Goal: Understand process/instructions: Learn how to perform a task or action

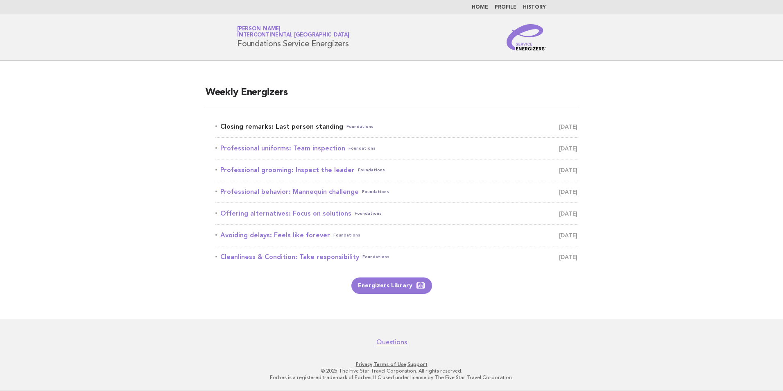
click at [291, 125] on link "Closing remarks: Last person standing Foundations [DATE]" at bounding box center [396, 126] width 362 height 11
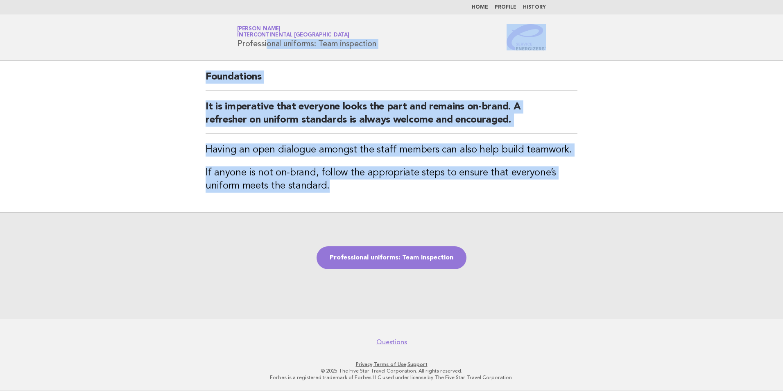
drag, startPoint x: 371, startPoint y: 188, endPoint x: 218, endPoint y: 48, distance: 207.6
click at [218, 48] on body "Home Profile History Service Energizers Janice Lasangue InterContinental Doha B…" at bounding box center [391, 195] width 783 height 391
copy body "Professional uniforms: Team inspection Foundations It is imperative that everyo…"
click at [413, 257] on link "Professional uniforms: Team inspection" at bounding box center [392, 257] width 150 height 23
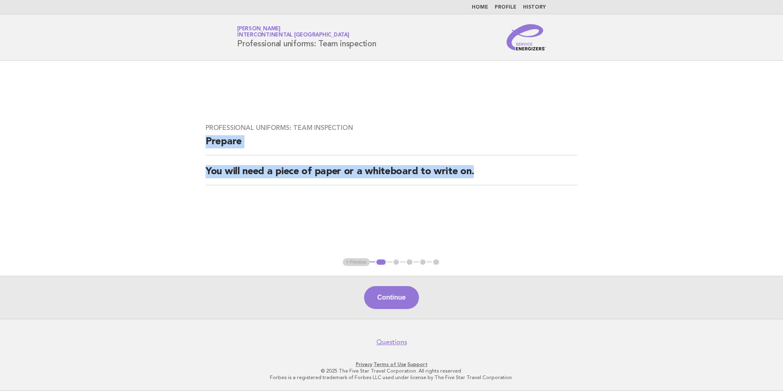
drag, startPoint x: 482, startPoint y: 172, endPoint x: 191, endPoint y: 150, distance: 291.6
click at [191, 150] on main "Professional uniforms: Team inspection Prepare You will need a piece of paper o…" at bounding box center [391, 190] width 783 height 258
copy div "Prepare You will need a piece of paper or a whiteboard to write on."
click at [396, 294] on button "Continue" at bounding box center [391, 297] width 54 height 23
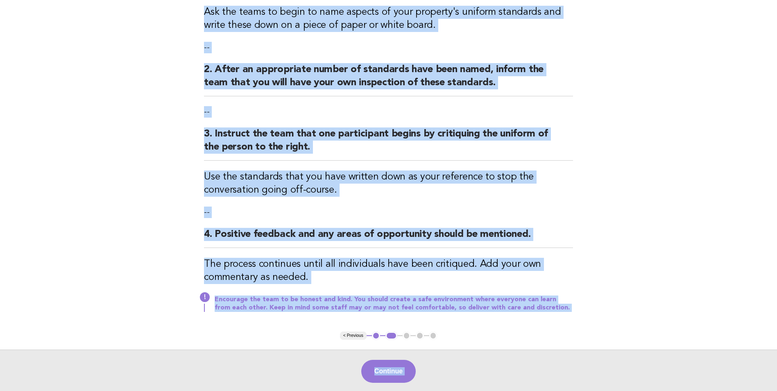
scroll to position [209, 0]
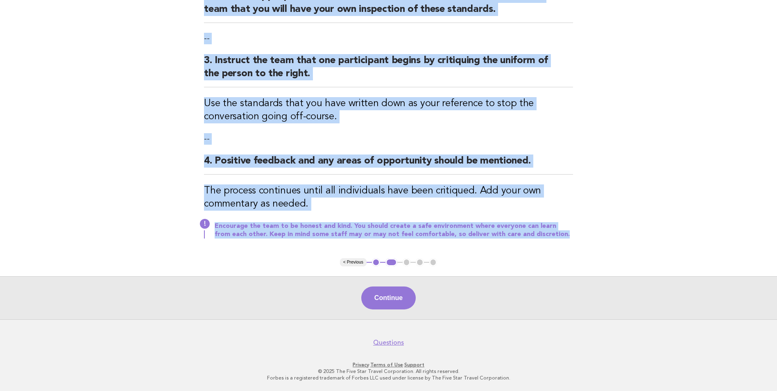
drag, startPoint x: 203, startPoint y: 86, endPoint x: 549, endPoint y: 245, distance: 381.0
click at [549, 245] on div "Professional uniforms: Team inspection Activity 1. Ask staff to stand in a circ…" at bounding box center [388, 54] width 389 height 407
copy div "Activity 1. Ask staff to stand in a circle. Ask the teams to begin to name aspe…"
click at [392, 294] on button "Continue" at bounding box center [388, 297] width 54 height 23
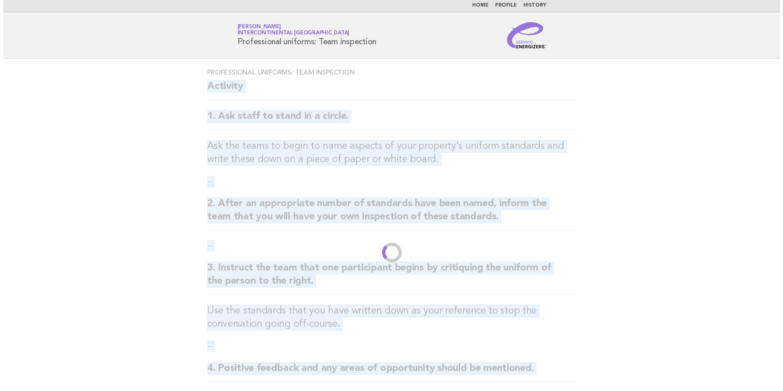
scroll to position [0, 0]
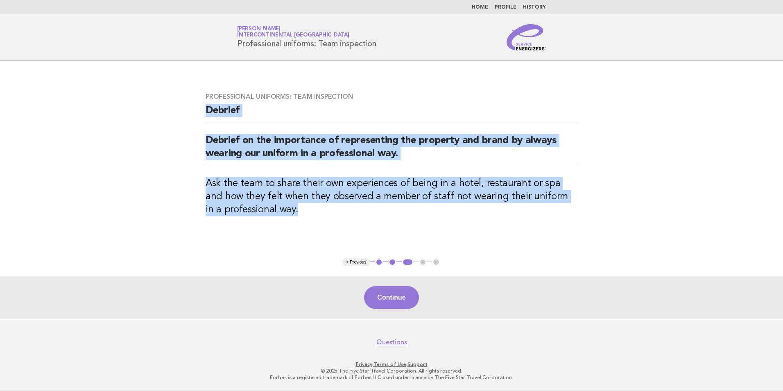
drag, startPoint x: 305, startPoint y: 221, endPoint x: 156, endPoint y: 111, distance: 184.2
click at [156, 111] on main "Professional uniforms: Team inspection Debrief Debrief on the importance of rep…" at bounding box center [391, 190] width 783 height 258
copy div "Debrief Debrief on the importance of representing the property and brand by alw…"
click at [396, 295] on button "Continue" at bounding box center [391, 297] width 54 height 23
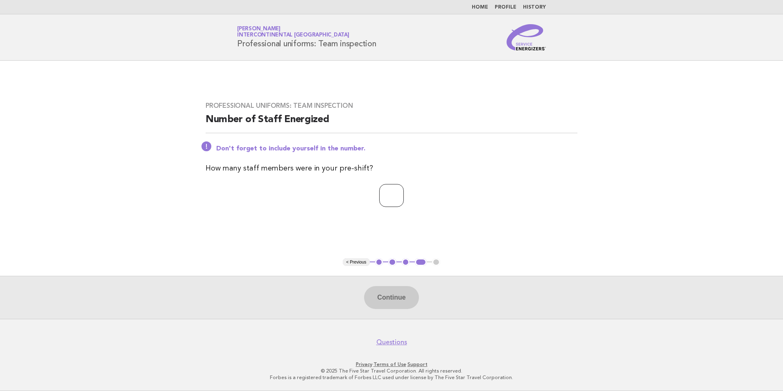
click at [404, 197] on input "number" at bounding box center [391, 195] width 25 height 23
type input "**"
click at [390, 299] on button "Continue" at bounding box center [391, 297] width 54 height 23
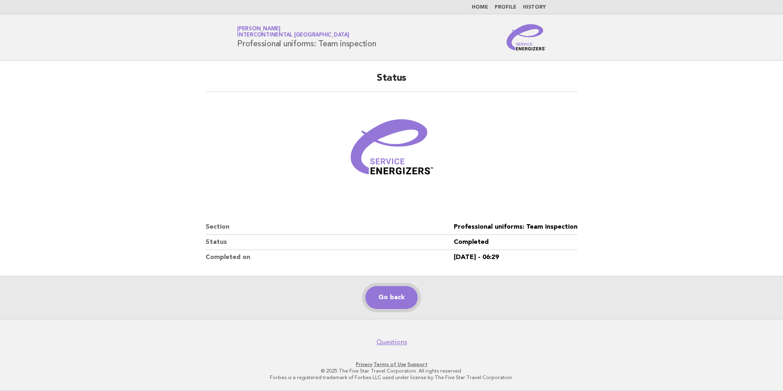
click at [391, 299] on link "Go back" at bounding box center [391, 297] width 52 height 23
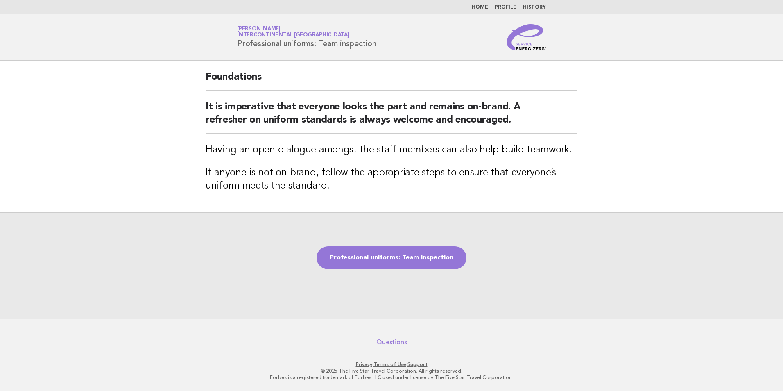
click at [488, 8] on link "Home" at bounding box center [480, 7] width 16 height 5
